Goal: Transaction & Acquisition: Purchase product/service

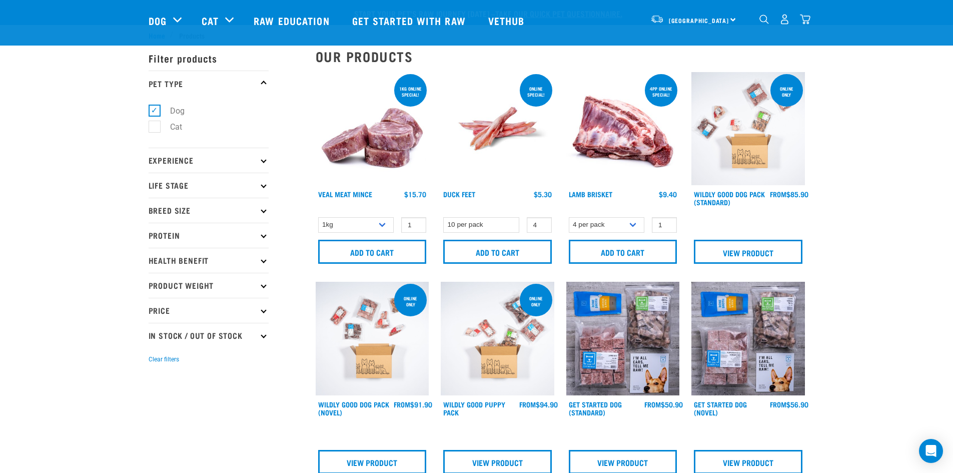
select select "28665"
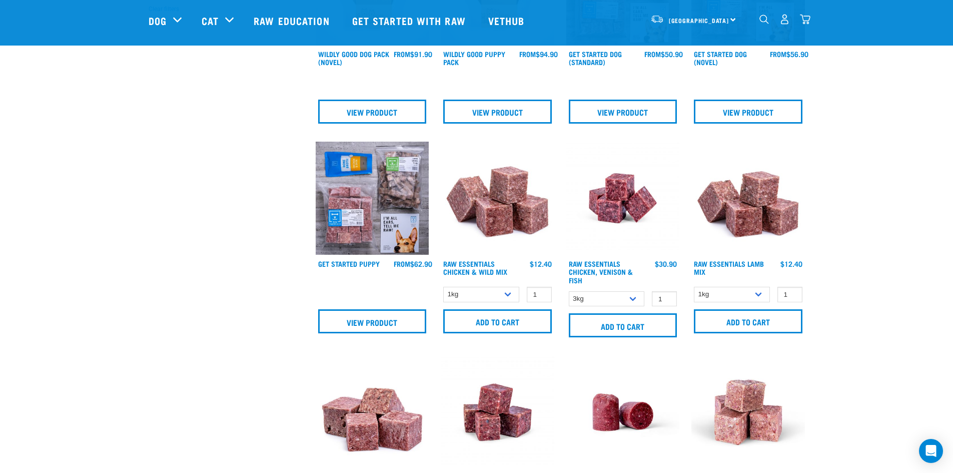
click at [505, 305] on form "1kg 3kg 1" at bounding box center [498, 310] width 114 height 49
click at [507, 296] on select "1kg 3kg Bulk (10kg)" at bounding box center [481, 295] width 76 height 16
click at [443, 287] on select "1kg 3kg Bulk (10kg)" at bounding box center [481, 295] width 76 height 16
click at [499, 299] on select "1kg 3kg Bulk (10kg)" at bounding box center [481, 295] width 76 height 16
click at [443, 287] on select "1kg 3kg Bulk (10kg)" at bounding box center [481, 295] width 76 height 16
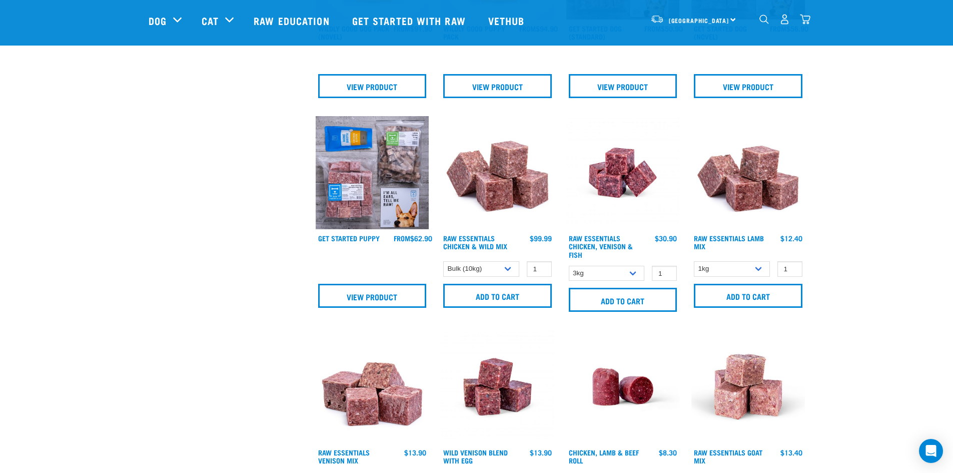
scroll to position [400, 0]
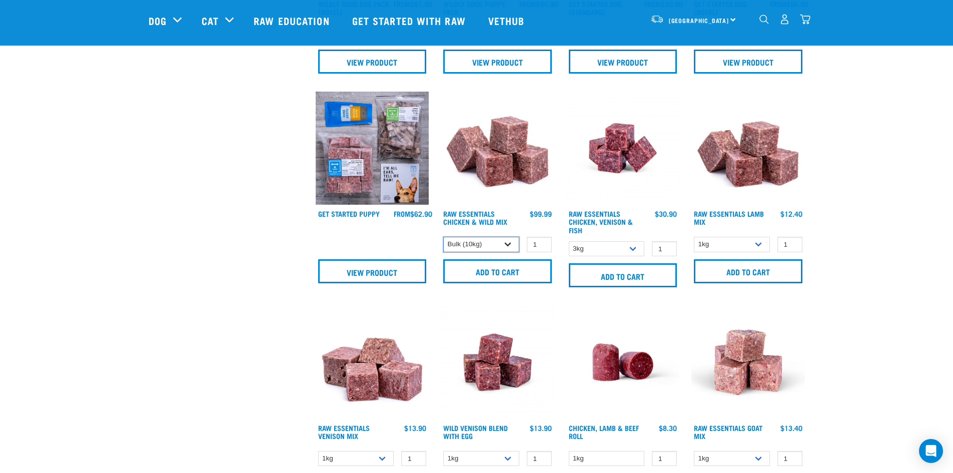
click at [503, 247] on select "1kg 3kg Bulk (10kg)" at bounding box center [481, 245] width 76 height 16
click at [443, 237] on select "1kg 3kg Bulk (10kg)" at bounding box center [481, 245] width 76 height 16
click at [499, 246] on select "1kg 3kg Bulk (10kg)" at bounding box center [481, 245] width 76 height 16
click at [443, 237] on select "1kg 3kg Bulk (10kg)" at bounding box center [481, 245] width 76 height 16
click at [498, 245] on select "1kg 3kg Bulk (10kg)" at bounding box center [481, 245] width 76 height 16
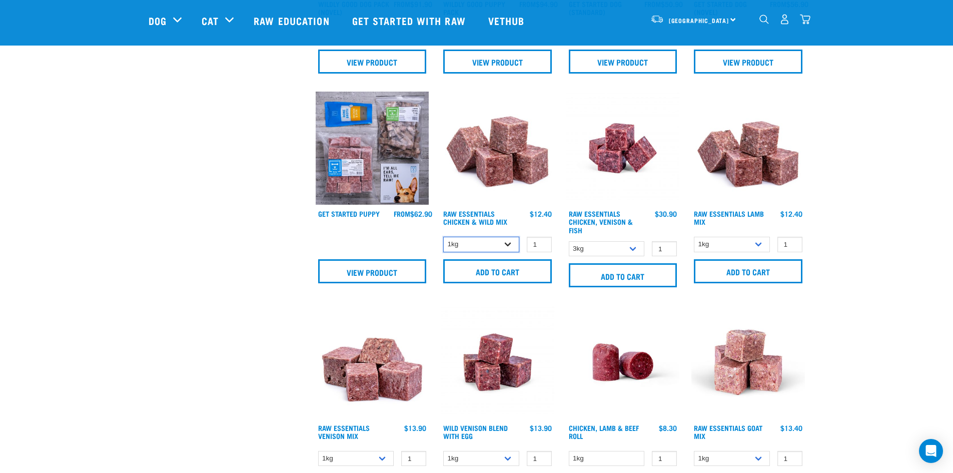
click at [443, 237] on select "1kg 3kg Bulk (10kg)" at bounding box center [481, 245] width 76 height 16
click at [496, 247] on select "1kg 3kg Bulk (10kg)" at bounding box center [481, 245] width 76 height 16
click at [443, 237] on select "1kg 3kg Bulk (10kg)" at bounding box center [481, 245] width 76 height 16
click at [494, 247] on select "1kg 3kg Bulk (10kg)" at bounding box center [481, 245] width 76 height 16
click at [443, 237] on select "1kg 3kg Bulk (10kg)" at bounding box center [481, 245] width 76 height 16
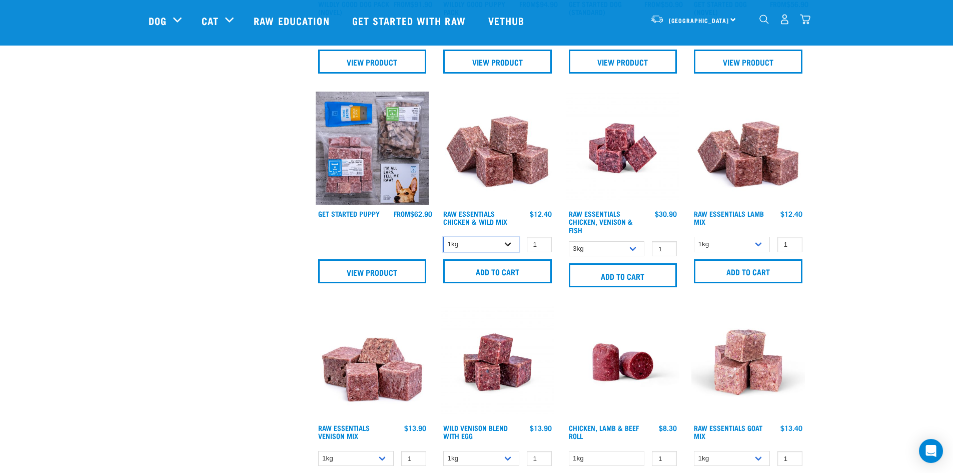
click at [491, 243] on select "1kg 3kg Bulk (10kg)" at bounding box center [481, 245] width 76 height 16
select select "709"
click at [443, 237] on select "1kg 3kg Bulk (10kg)" at bounding box center [481, 245] width 76 height 16
click at [644, 278] on input "Add to cart" at bounding box center [623, 275] width 109 height 24
click at [515, 275] on input "Add to cart" at bounding box center [497, 271] width 109 height 24
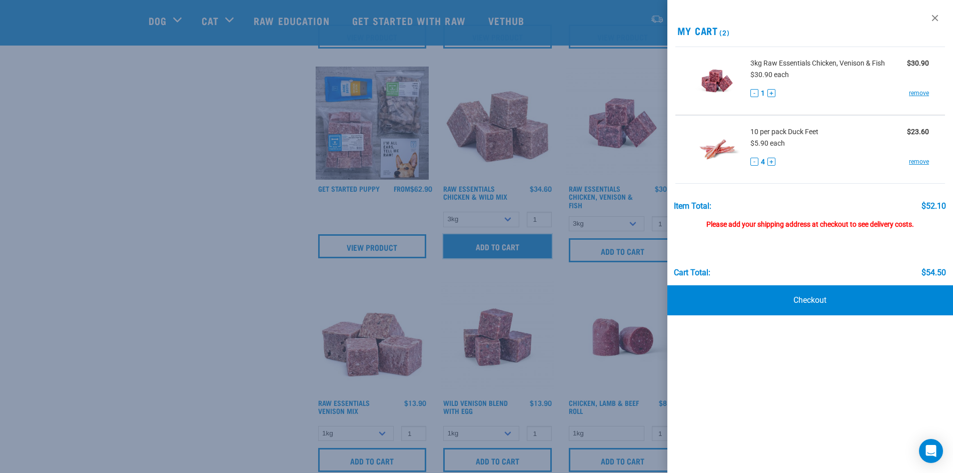
scroll to position [450, 0]
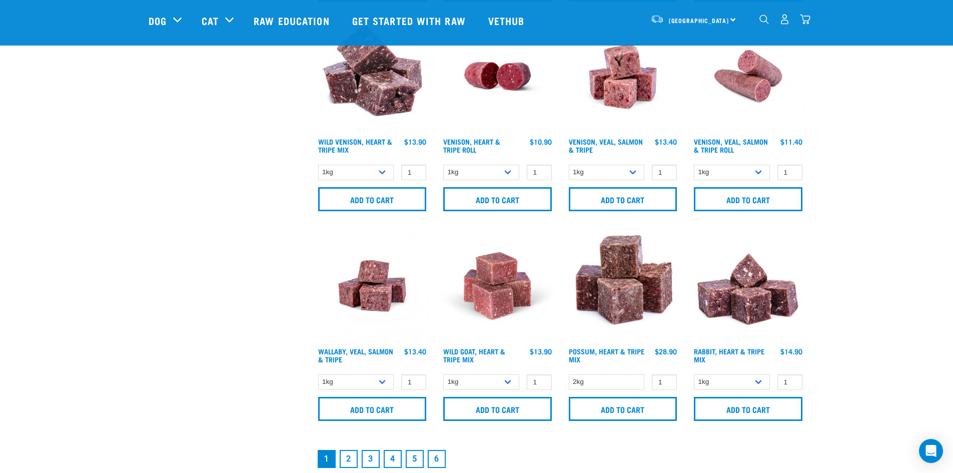
scroll to position [1501, 0]
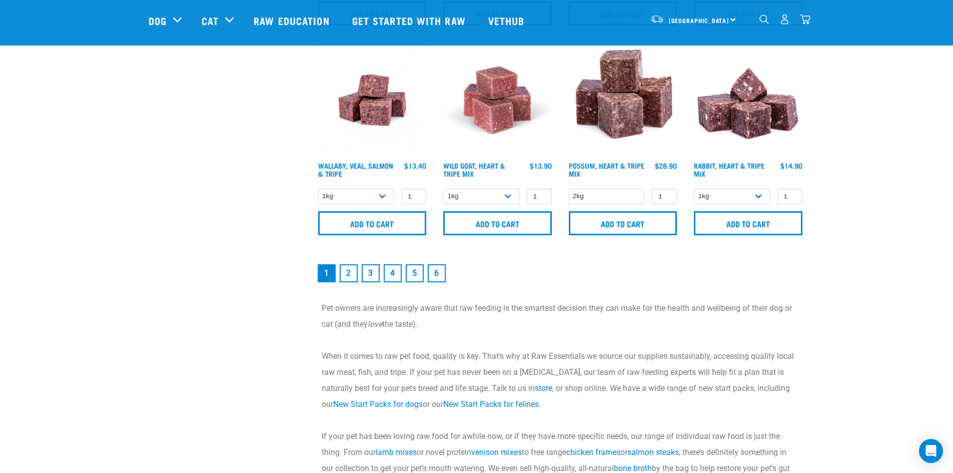
click at [346, 273] on link "2" at bounding box center [349, 273] width 18 height 18
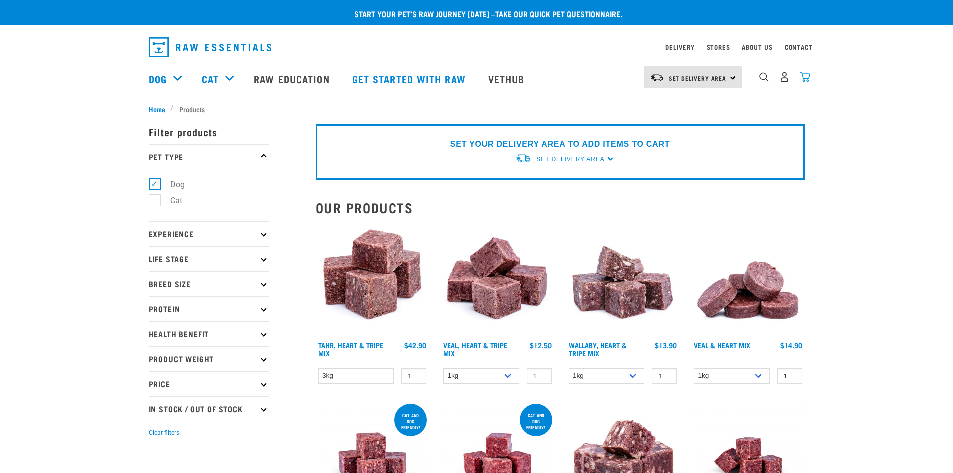
click at [805, 82] on img "dropdown navigation" at bounding box center [805, 77] width 11 height 11
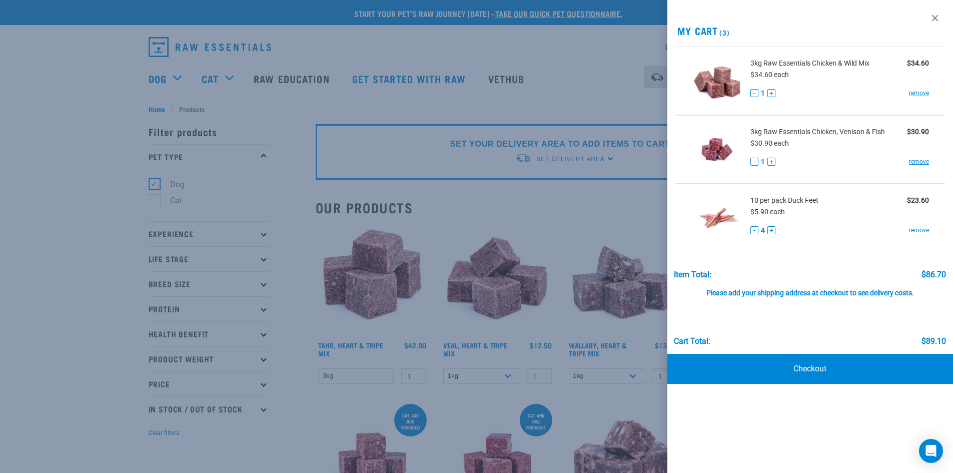
click at [547, 102] on div at bounding box center [476, 236] width 953 height 473
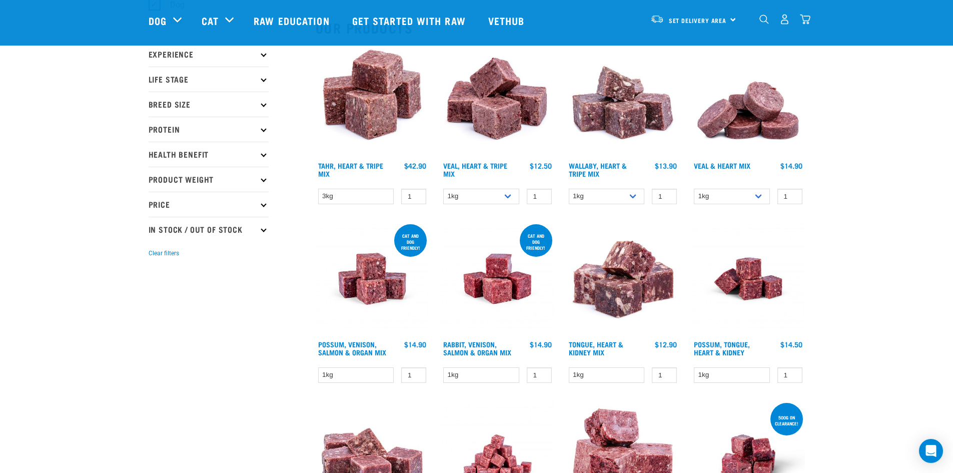
scroll to position [350, 0]
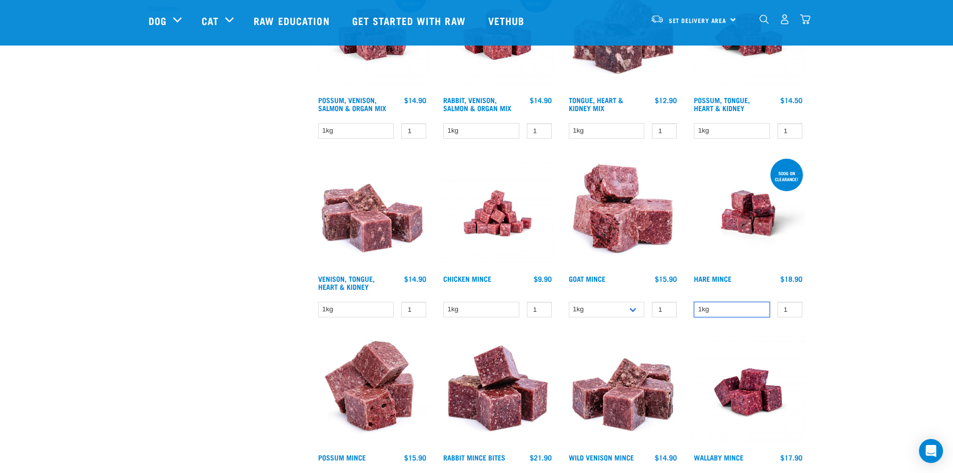
click at [761, 307] on select "1kg" at bounding box center [732, 310] width 76 height 16
click at [743, 311] on select "1kg" at bounding box center [732, 310] width 76 height 16
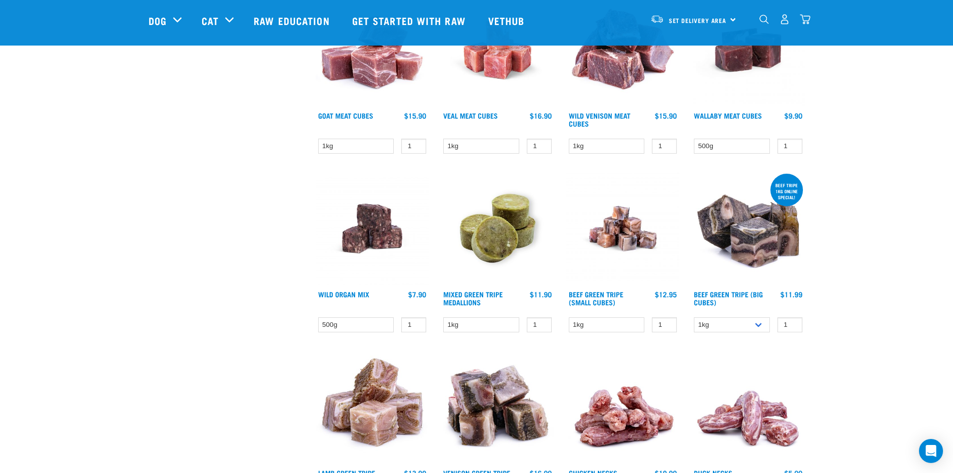
scroll to position [1051, 0]
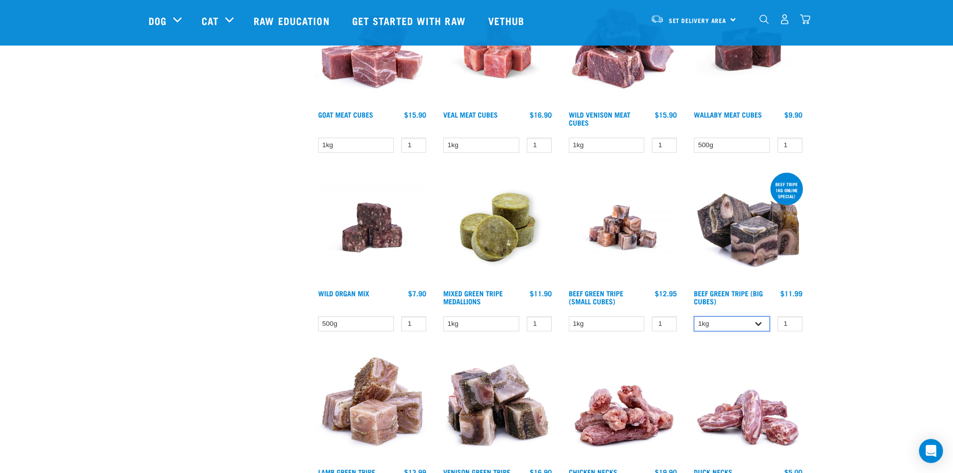
click at [752, 318] on select "1kg 3kg Bulk (10kg)" at bounding box center [732, 324] width 76 height 16
click at [694, 316] on select "1kg 3kg Bulk (10kg)" at bounding box center [732, 324] width 76 height 16
click at [740, 318] on select "1kg 3kg Bulk (10kg)" at bounding box center [732, 324] width 76 height 16
click at [694, 316] on select "1kg 3kg Bulk (10kg)" at bounding box center [732, 324] width 76 height 16
drag, startPoint x: 738, startPoint y: 324, endPoint x: 738, endPoint y: 331, distance: 6.5
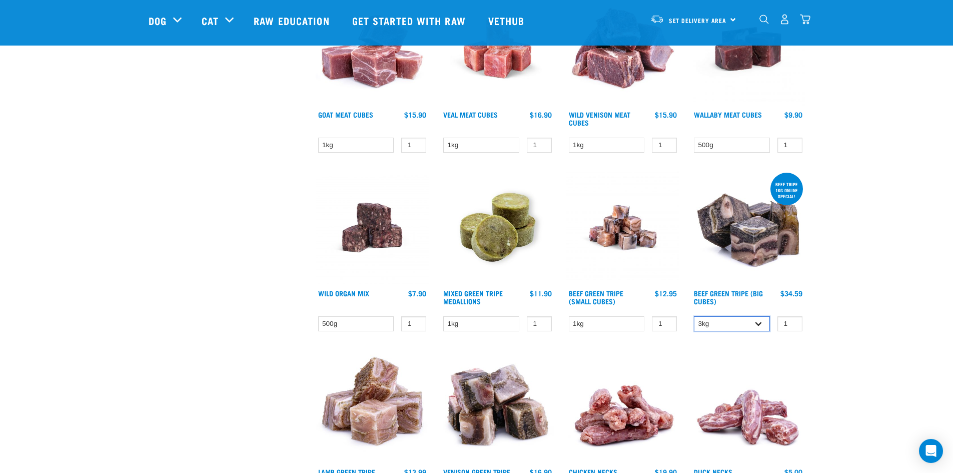
click at [738, 324] on select "1kg 3kg Bulk (10kg)" at bounding box center [732, 324] width 76 height 16
click at [694, 316] on select "1kg 3kg Bulk (10kg)" at bounding box center [732, 324] width 76 height 16
drag, startPoint x: 736, startPoint y: 319, endPoint x: 736, endPoint y: 330, distance: 11.0
click at [736, 319] on select "1kg 3kg Bulk (10kg)" at bounding box center [732, 324] width 76 height 16
select select "345"
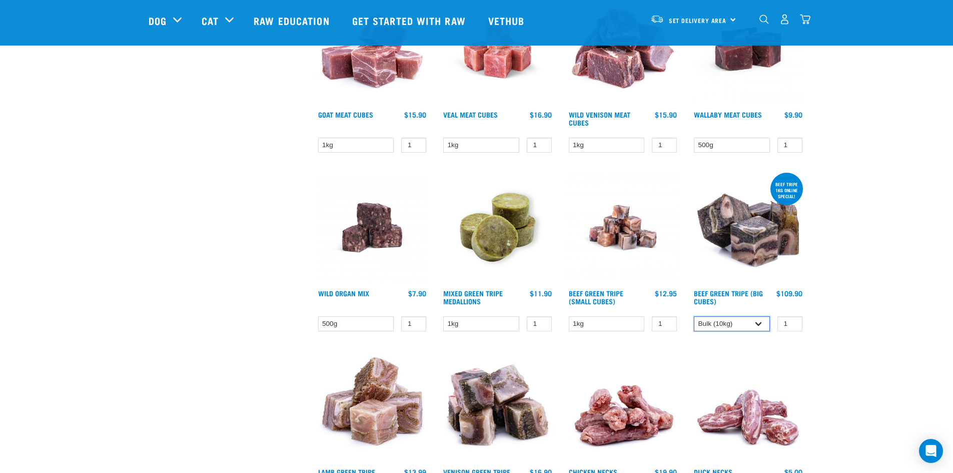
click at [694, 316] on select "1kg 3kg Bulk (10kg)" at bounding box center [732, 324] width 76 height 16
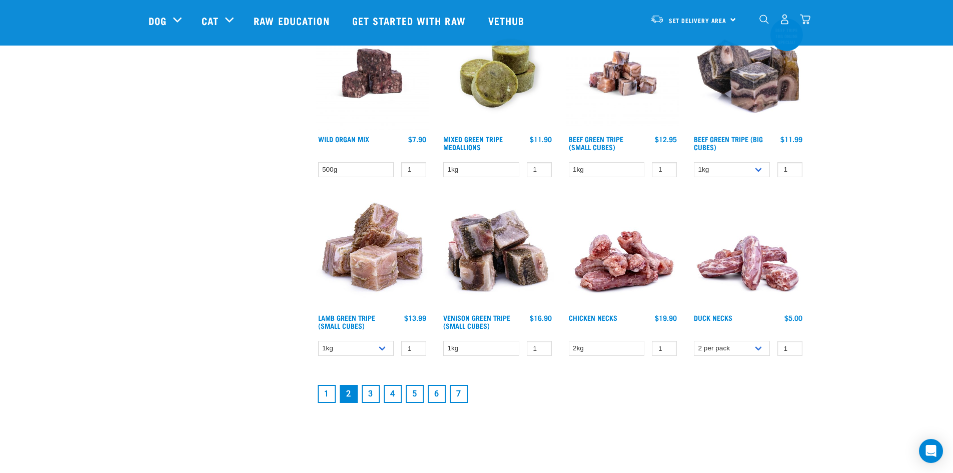
scroll to position [1251, 0]
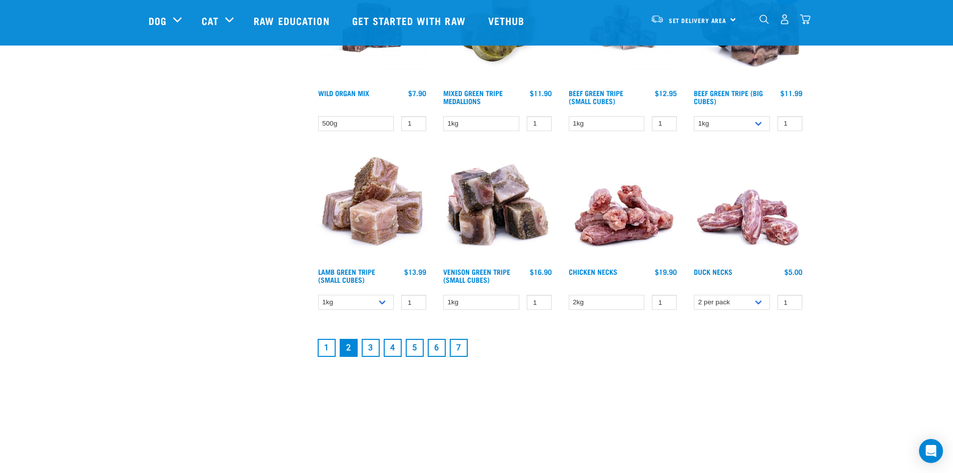
click at [366, 345] on link "3" at bounding box center [371, 348] width 18 height 18
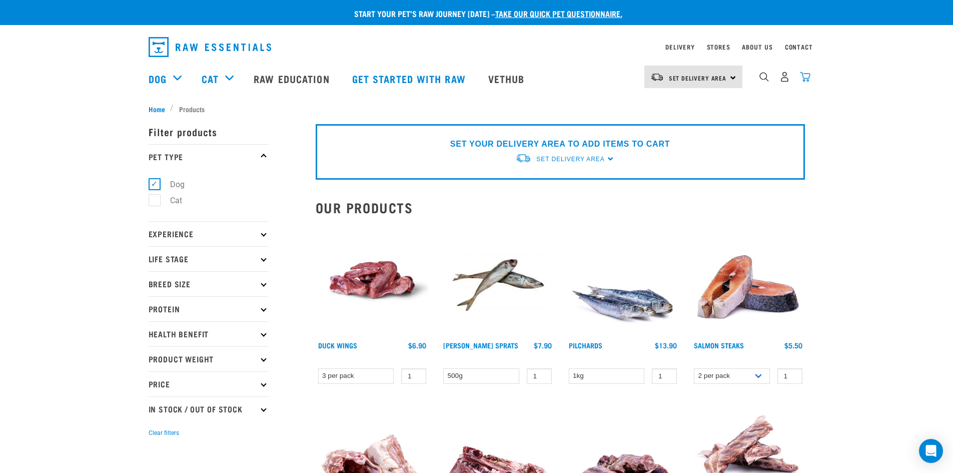
click at [802, 82] on img "dropdown navigation" at bounding box center [805, 77] width 11 height 11
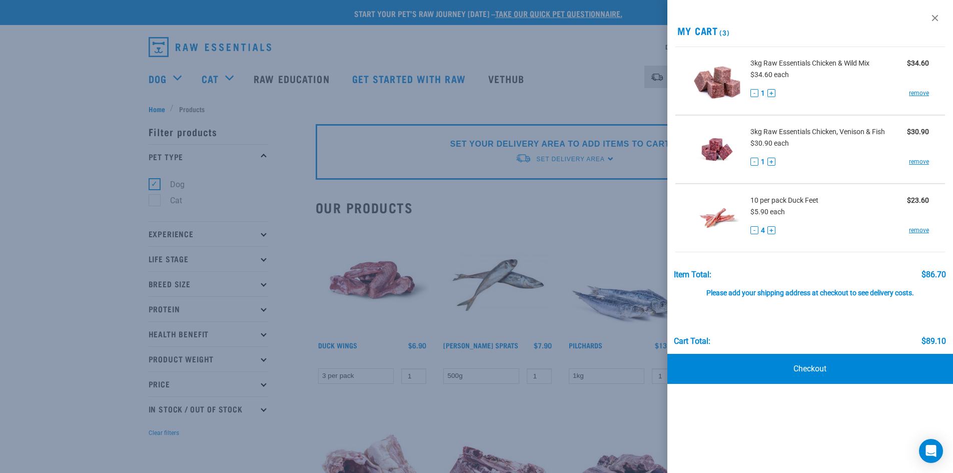
click at [614, 211] on div at bounding box center [476, 236] width 953 height 473
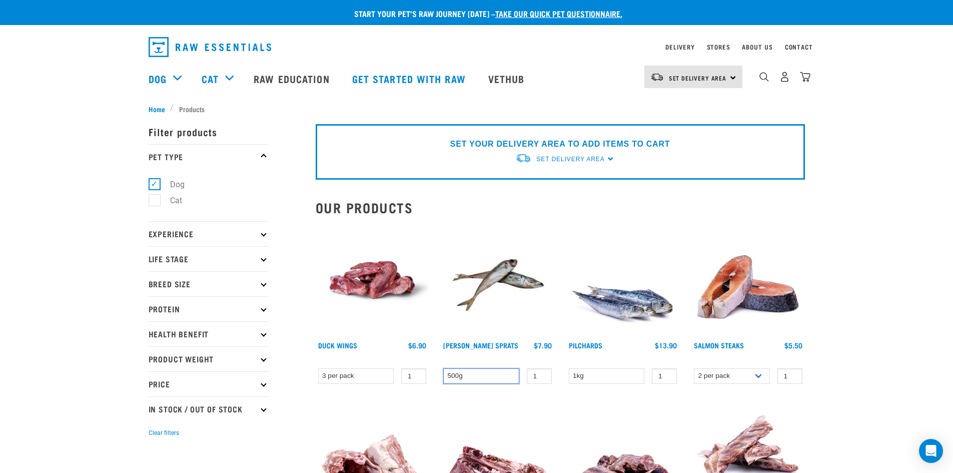
click at [501, 373] on select "500g" at bounding box center [481, 376] width 76 height 16
click at [497, 371] on select "500g" at bounding box center [481, 376] width 76 height 16
click at [665, 373] on input "2" at bounding box center [664, 376] width 25 height 16
type input "1"
click at [666, 377] on input "1" at bounding box center [664, 376] width 25 height 16
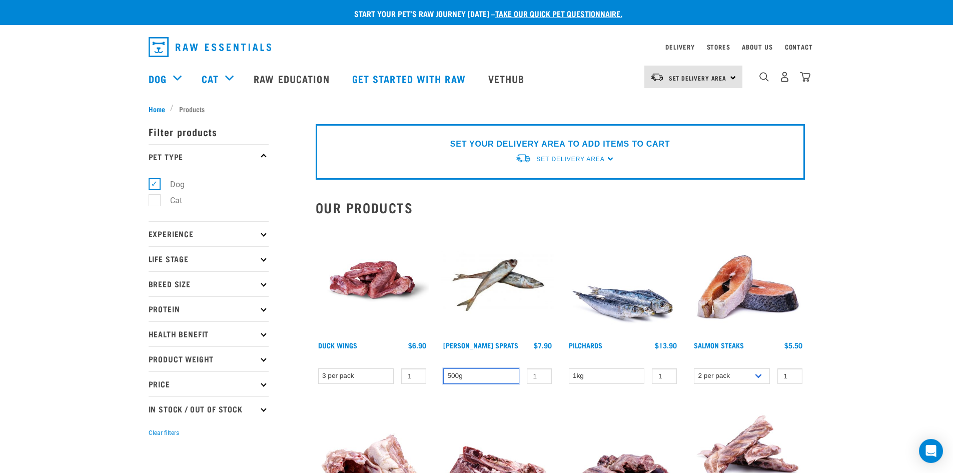
click at [503, 373] on select "500g" at bounding box center [481, 376] width 76 height 16
click at [443, 368] on select "500g" at bounding box center [481, 376] width 76 height 16
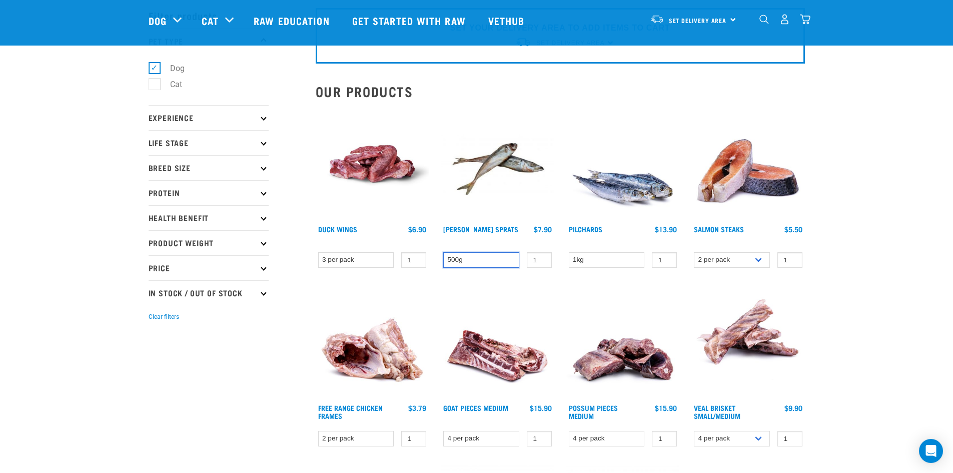
scroll to position [100, 0]
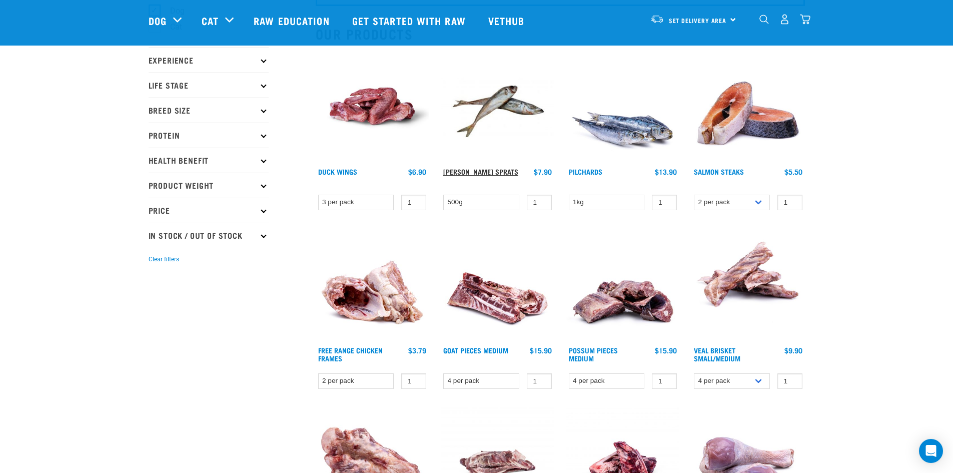
click at [510, 170] on link "[PERSON_NAME] Sprats" at bounding box center [480, 172] width 75 height 4
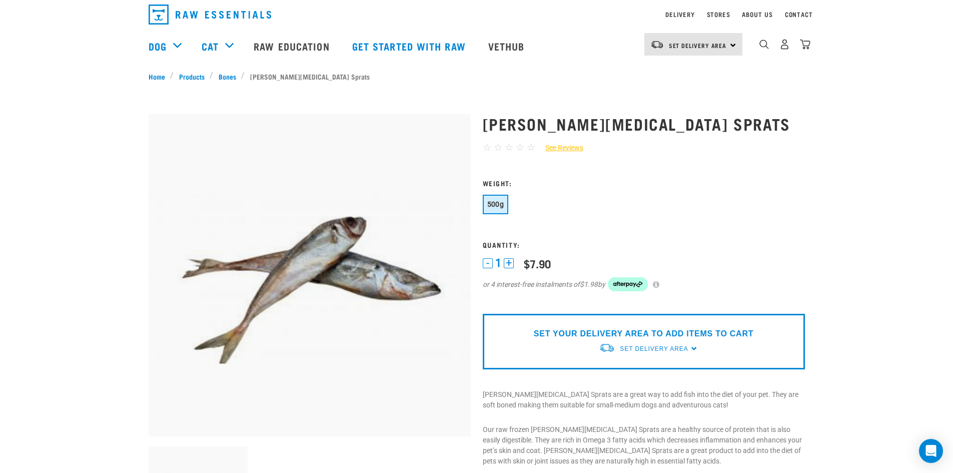
scroll to position [50, 0]
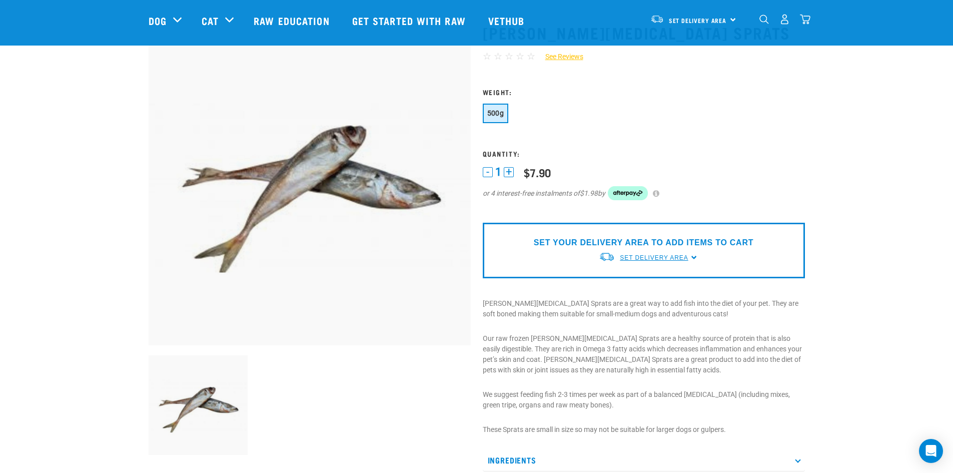
click at [643, 256] on span "Set Delivery Area" at bounding box center [654, 257] width 68 height 7
click at [626, 282] on link "[GEOGRAPHIC_DATA]" at bounding box center [649, 281] width 100 height 17
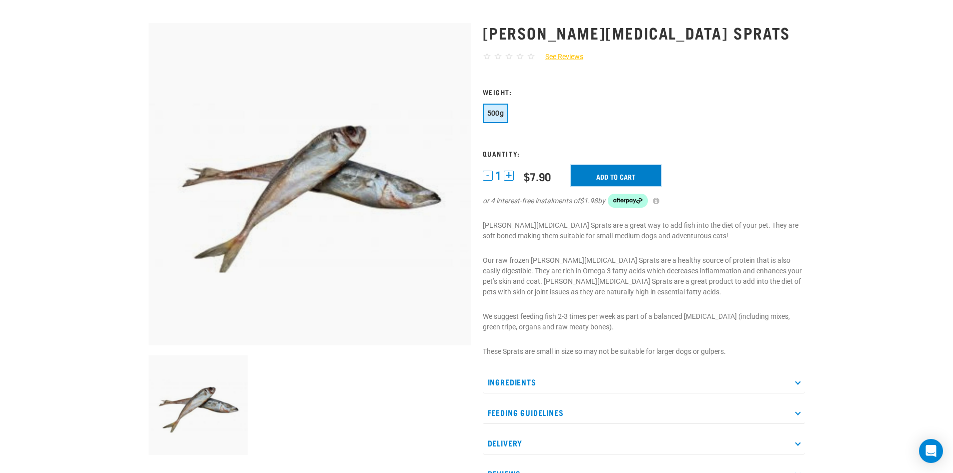
click at [607, 178] on input "Add to cart" at bounding box center [616, 175] width 90 height 21
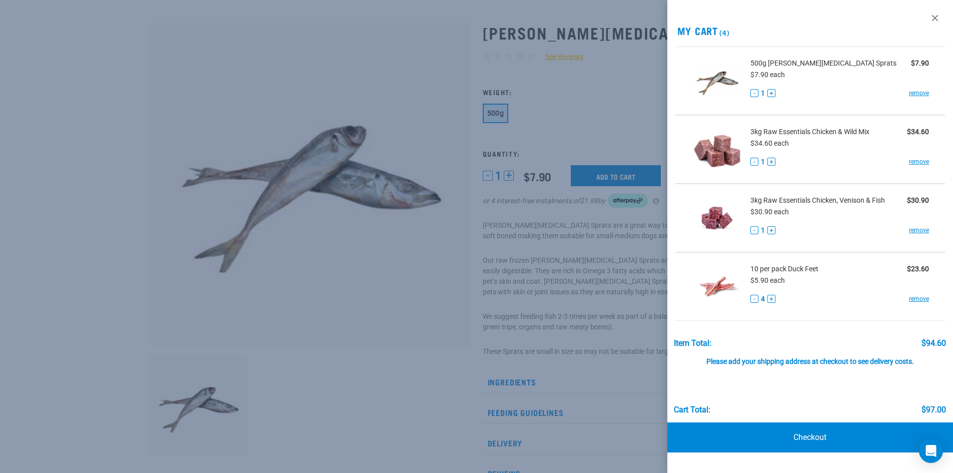
click at [621, 122] on div at bounding box center [476, 236] width 953 height 473
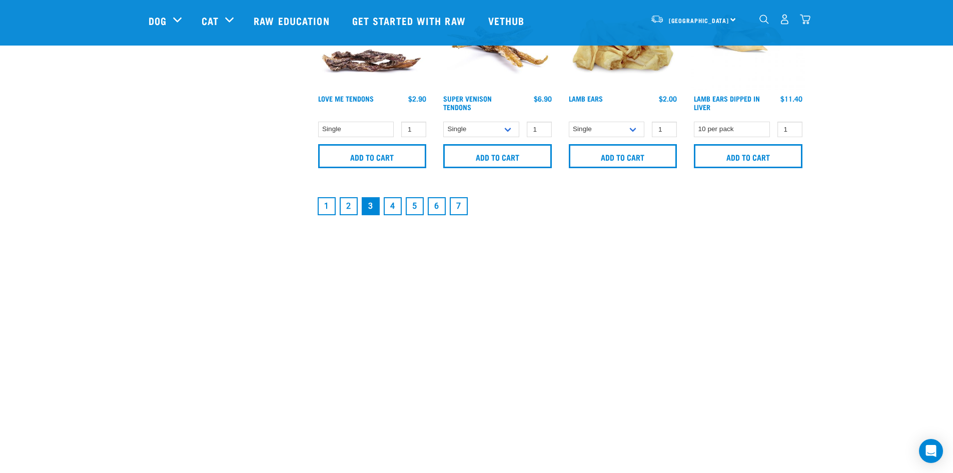
scroll to position [1575, 0]
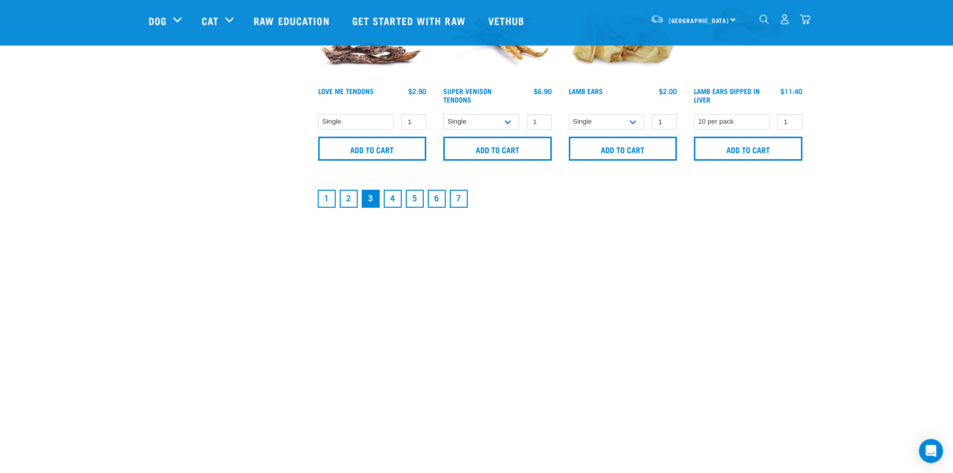
click at [804, 25] on img "dropdown navigation" at bounding box center [805, 19] width 11 height 11
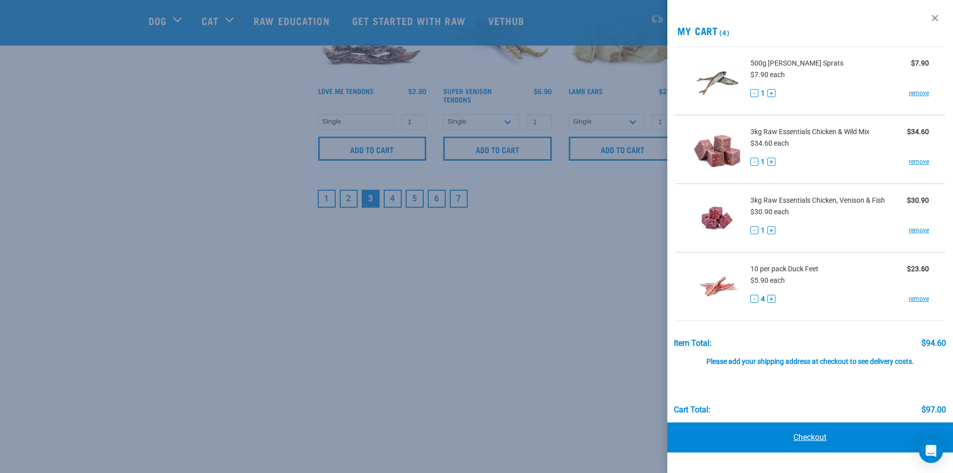
click at [820, 441] on link "Checkout" at bounding box center [810, 437] width 286 height 30
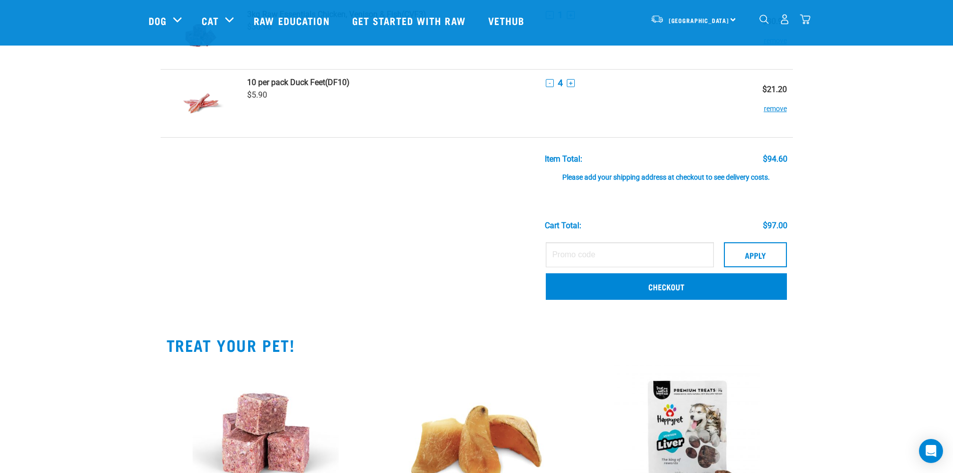
scroll to position [300, 0]
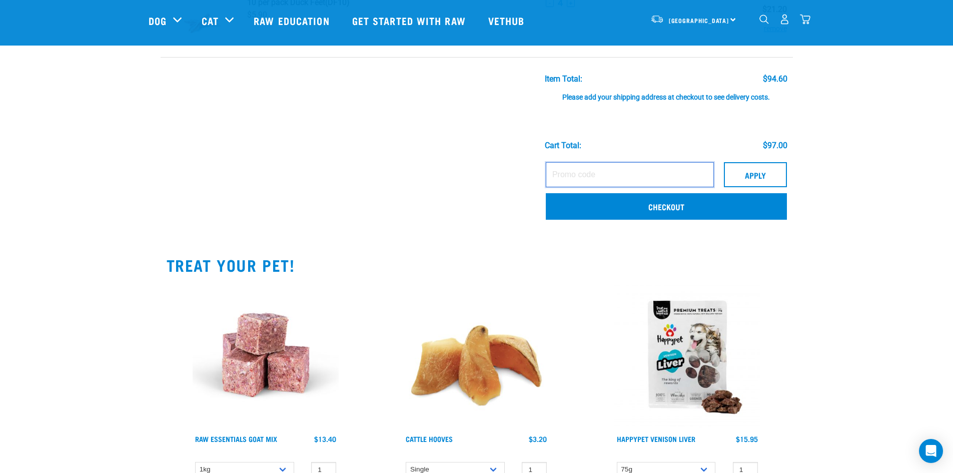
click at [630, 181] on input "text" at bounding box center [630, 174] width 168 height 25
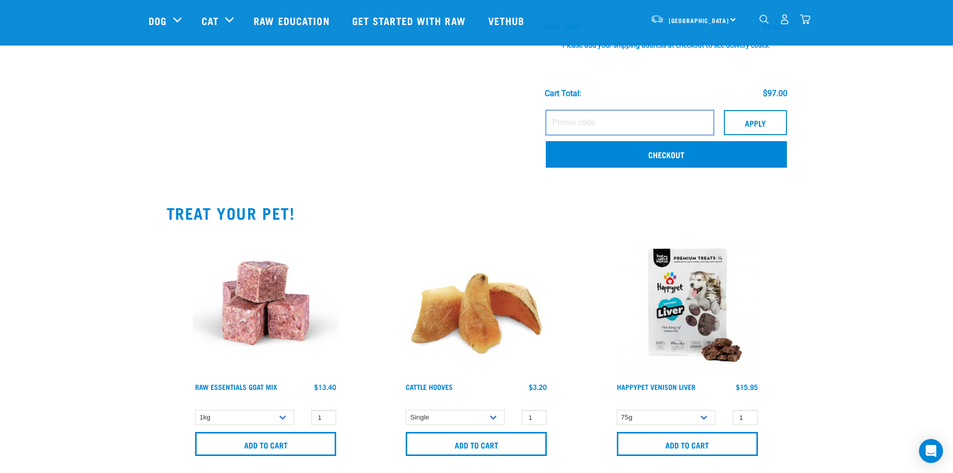
scroll to position [400, 0]
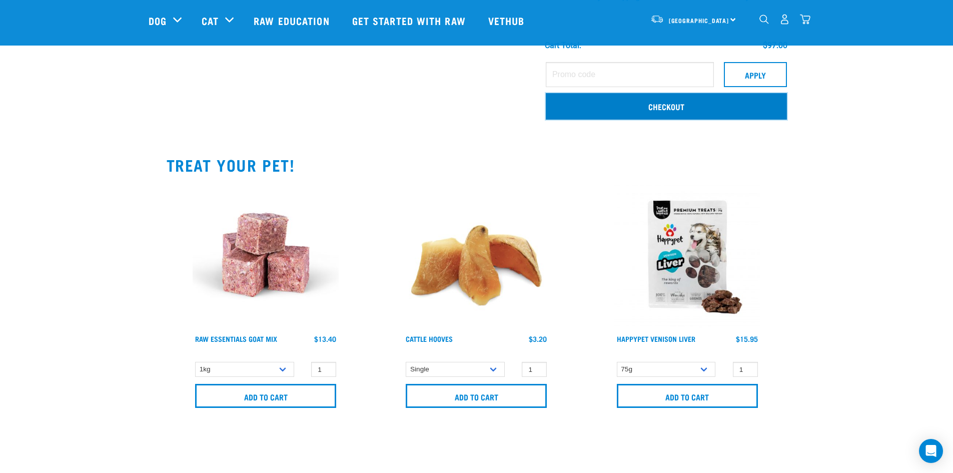
click at [681, 116] on link "Checkout" at bounding box center [666, 106] width 241 height 26
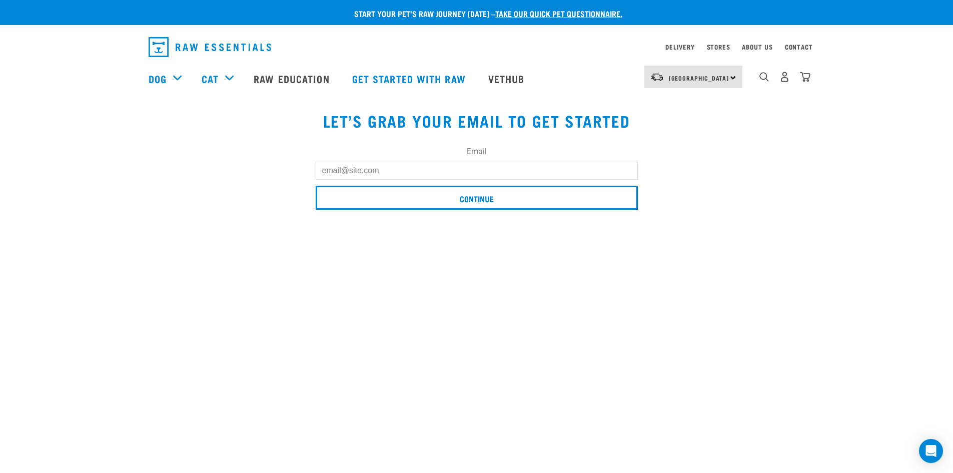
click at [536, 174] on input "Email" at bounding box center [477, 171] width 322 height 18
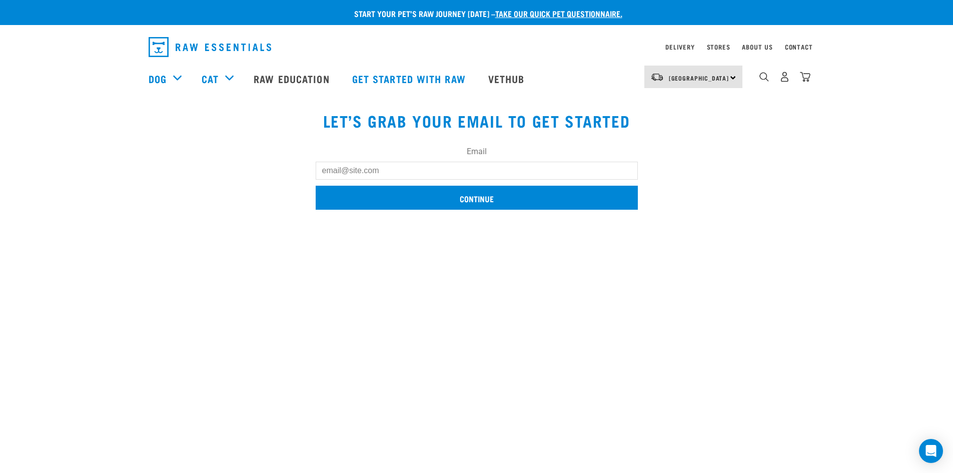
type input "[EMAIL_ADDRESS][DOMAIN_NAME]"
click at [417, 205] on input "Continue" at bounding box center [477, 198] width 322 height 24
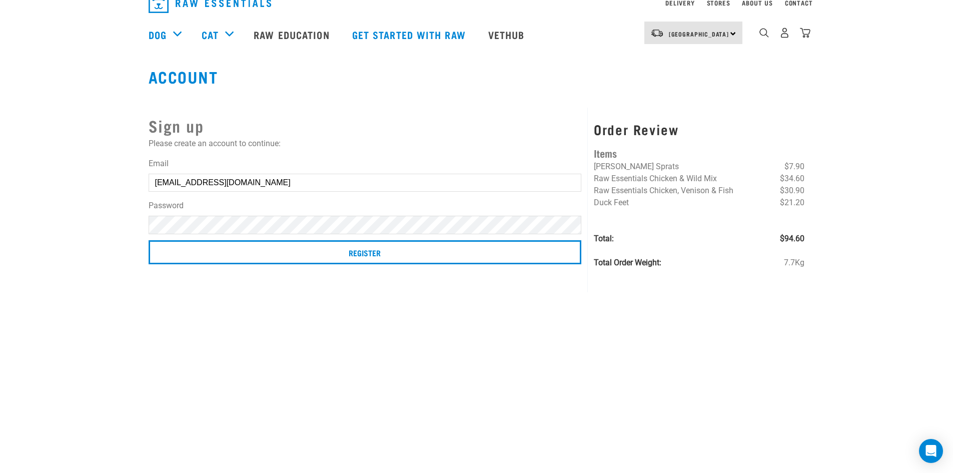
scroll to position [150, 0]
